Goal: Find contact information: Find contact information

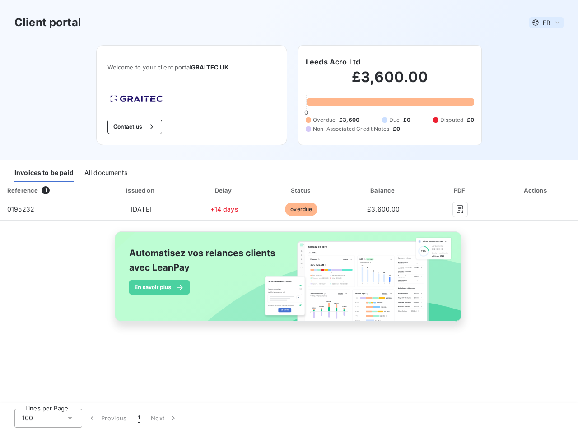
click at [546, 23] on span "FR" at bounding box center [545, 22] width 7 height 7
click at [133, 127] on button "Contact us" at bounding box center [134, 127] width 55 height 14
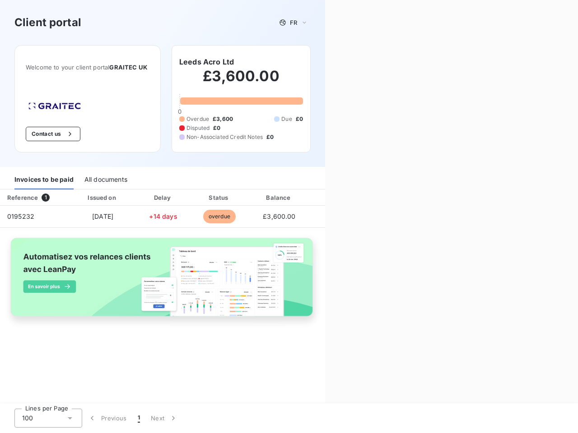
click at [333, 62] on div "Contact us Fill out the form below, and a member of our team will get back to y…" at bounding box center [451, 216] width 253 height 433
